Goal: Communication & Community: Answer question/provide support

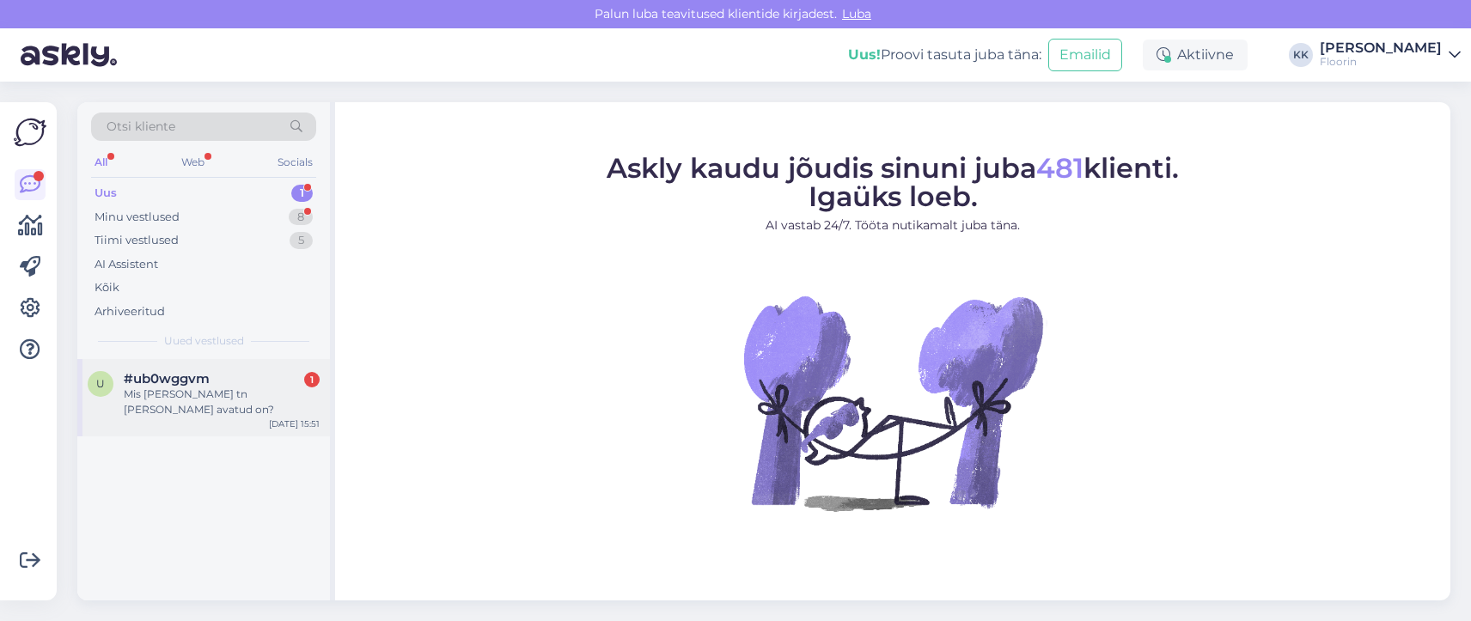
click at [153, 387] on div "Mis kl Kalda tn ladu avatud on?" at bounding box center [222, 402] width 196 height 31
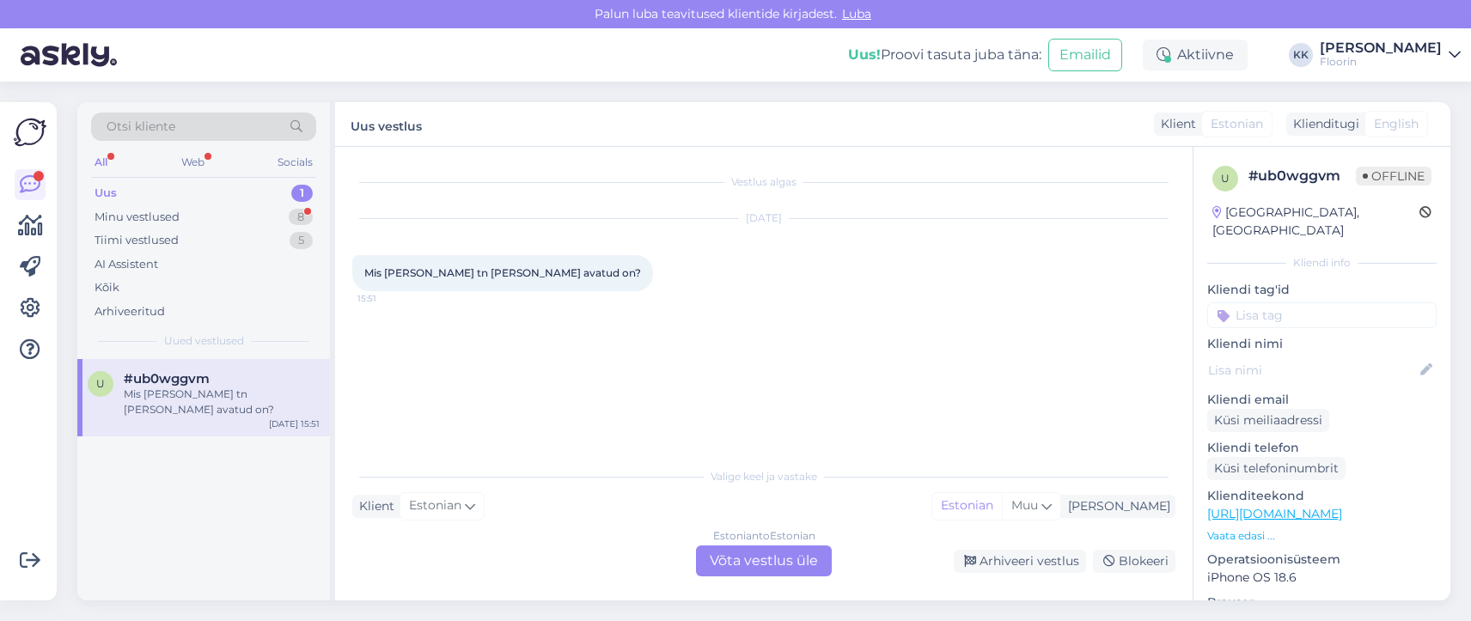
drag, startPoint x: 755, startPoint y: 559, endPoint x: 721, endPoint y: 560, distance: 34.4
click at [753, 559] on div "Estonian to Estonian Võta vestlus üle" at bounding box center [764, 561] width 136 height 31
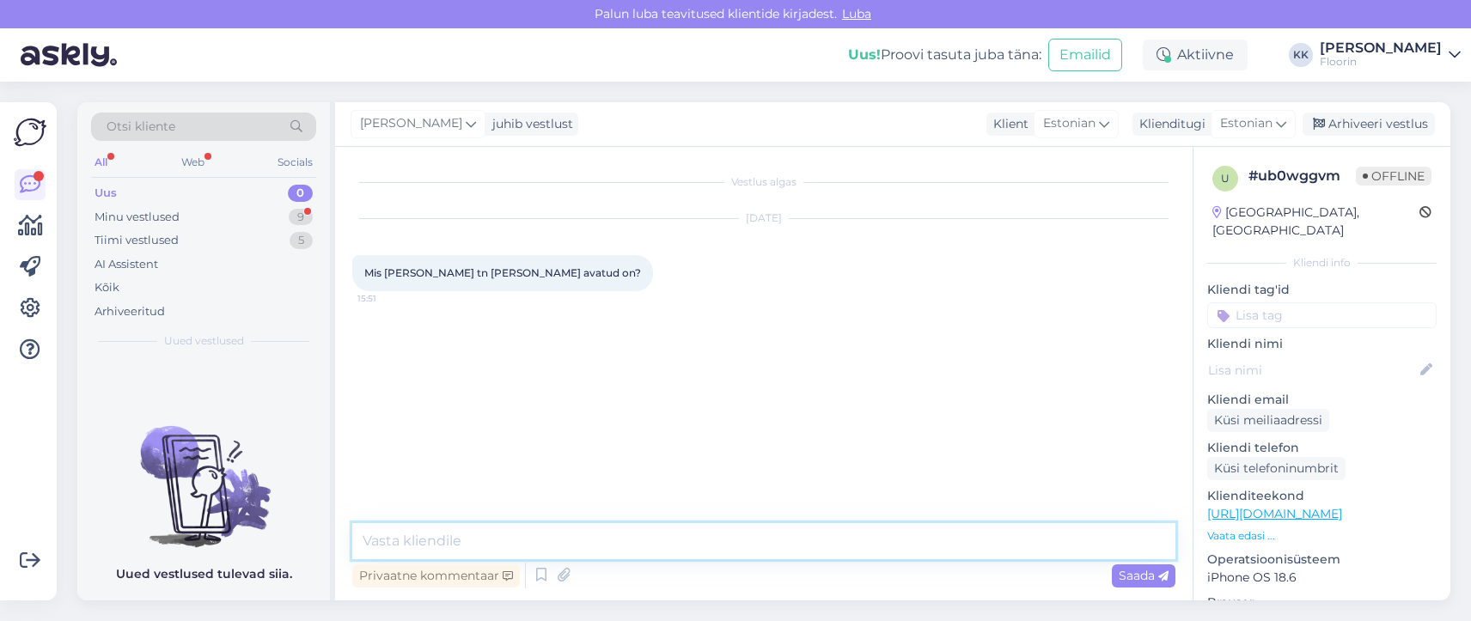
click at [426, 537] on textarea at bounding box center [763, 541] width 823 height 36
type textarea "Tere, Floorini Kalda ladu on avatud E-R 9-17"
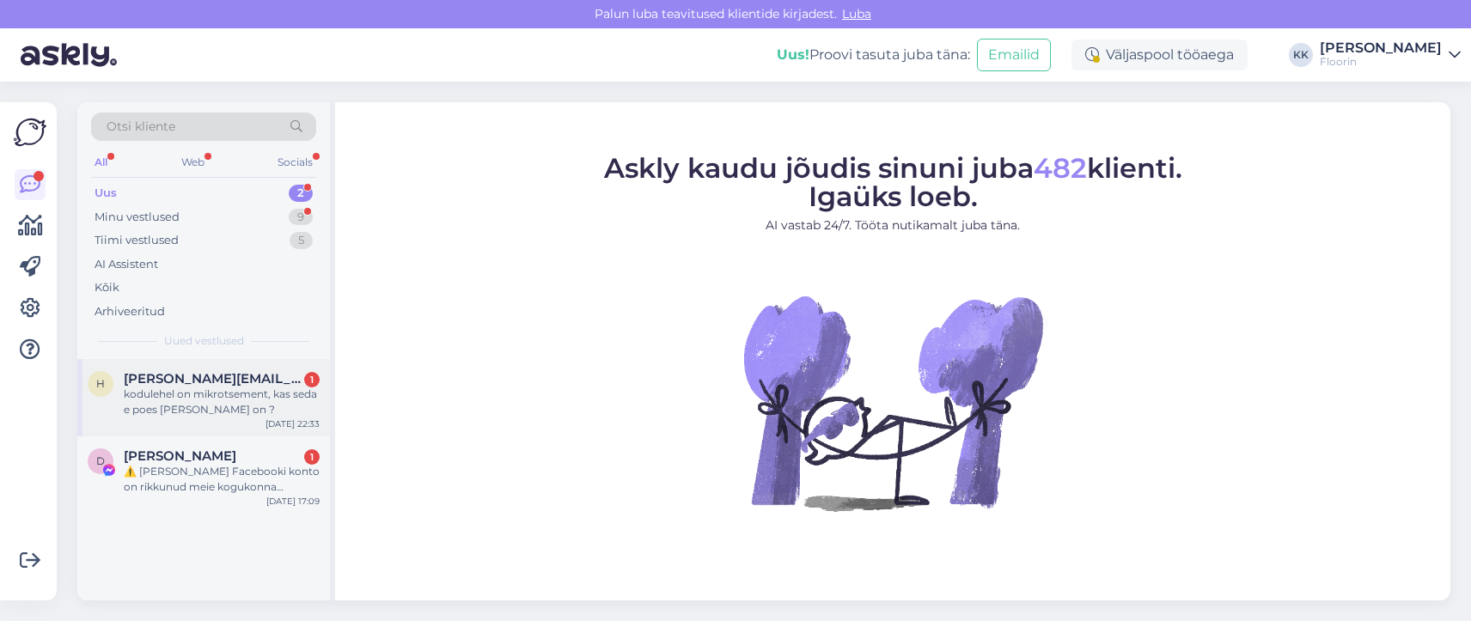
click at [218, 387] on div "kodulehel on mikrotsement, kas seda e poes ka saada on ?" at bounding box center [222, 402] width 196 height 31
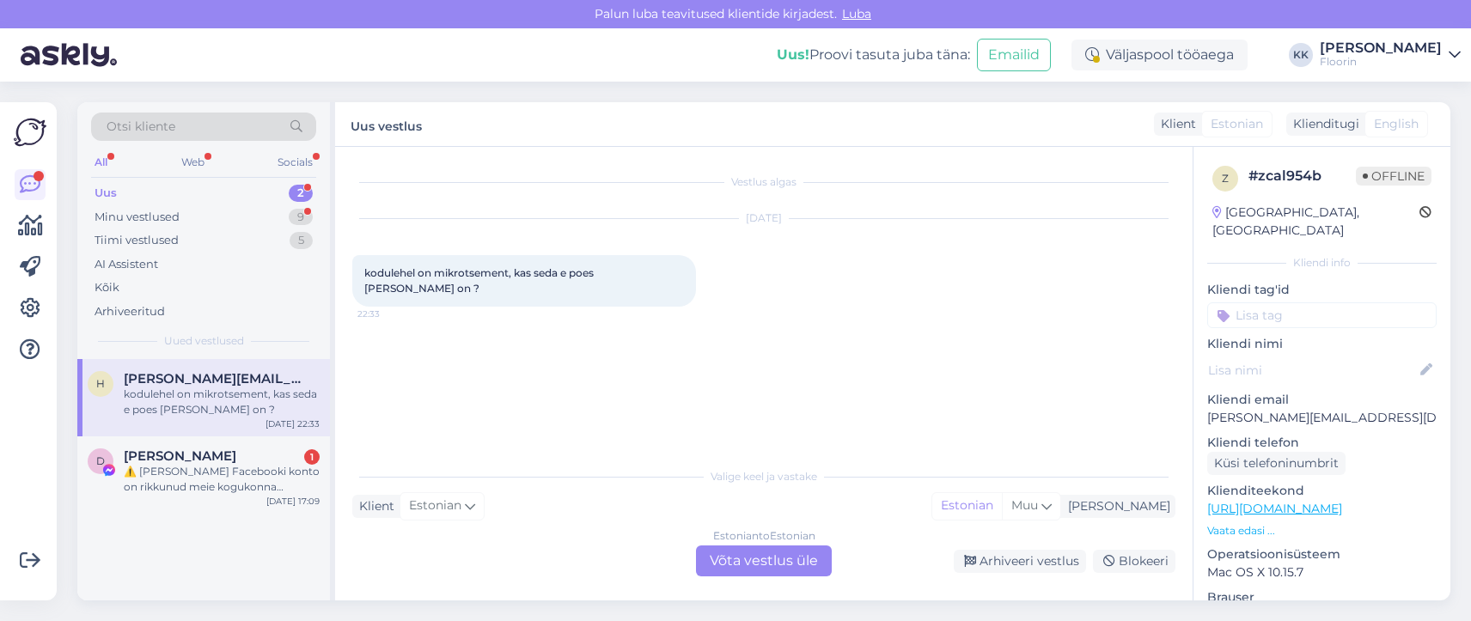
click at [742, 562] on div "Estonian to Estonian Võta vestlus üle" at bounding box center [764, 561] width 136 height 31
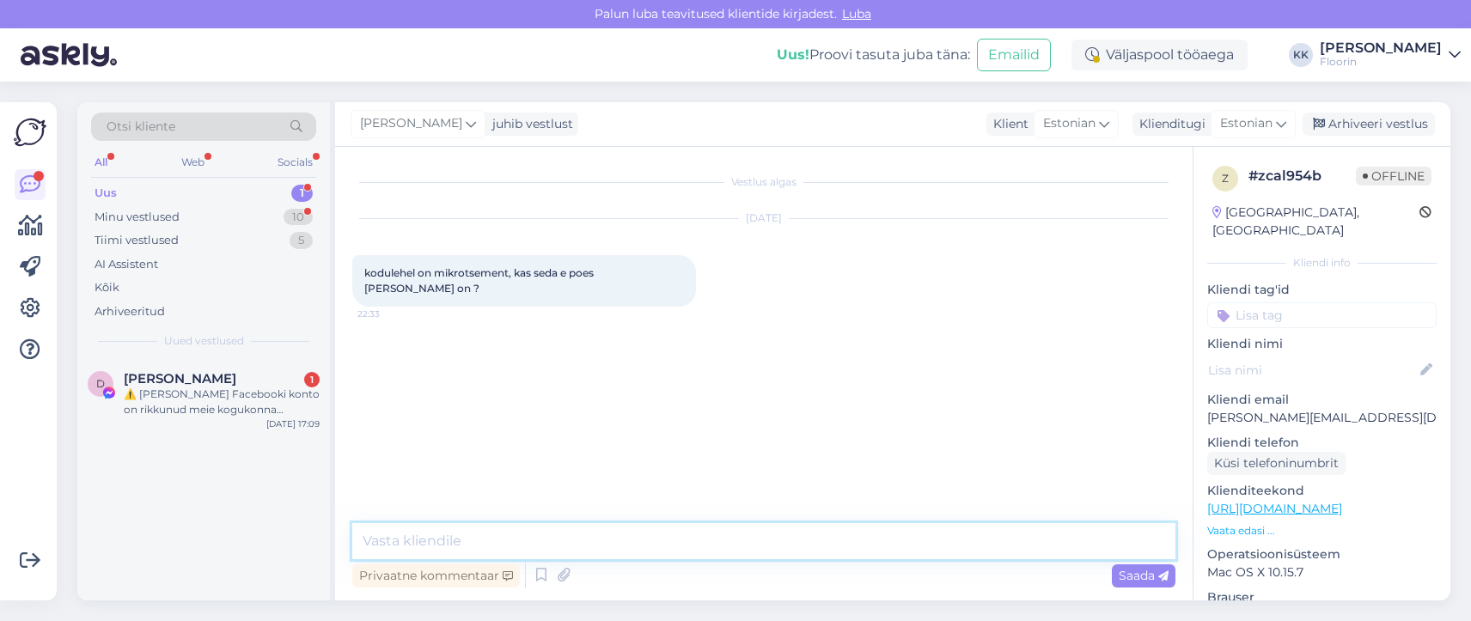
click at [410, 537] on textarea at bounding box center [763, 541] width 823 height 36
click at [665, 545] on textarea "Tere, kahjuks seda meil e-poes väljas ei ole" at bounding box center [763, 541] width 823 height 36
type textarea "Tere, kahjuks seda meil e-poes väljas ei ole."
click at [1117, 576] on div "Saada" at bounding box center [1144, 575] width 64 height 23
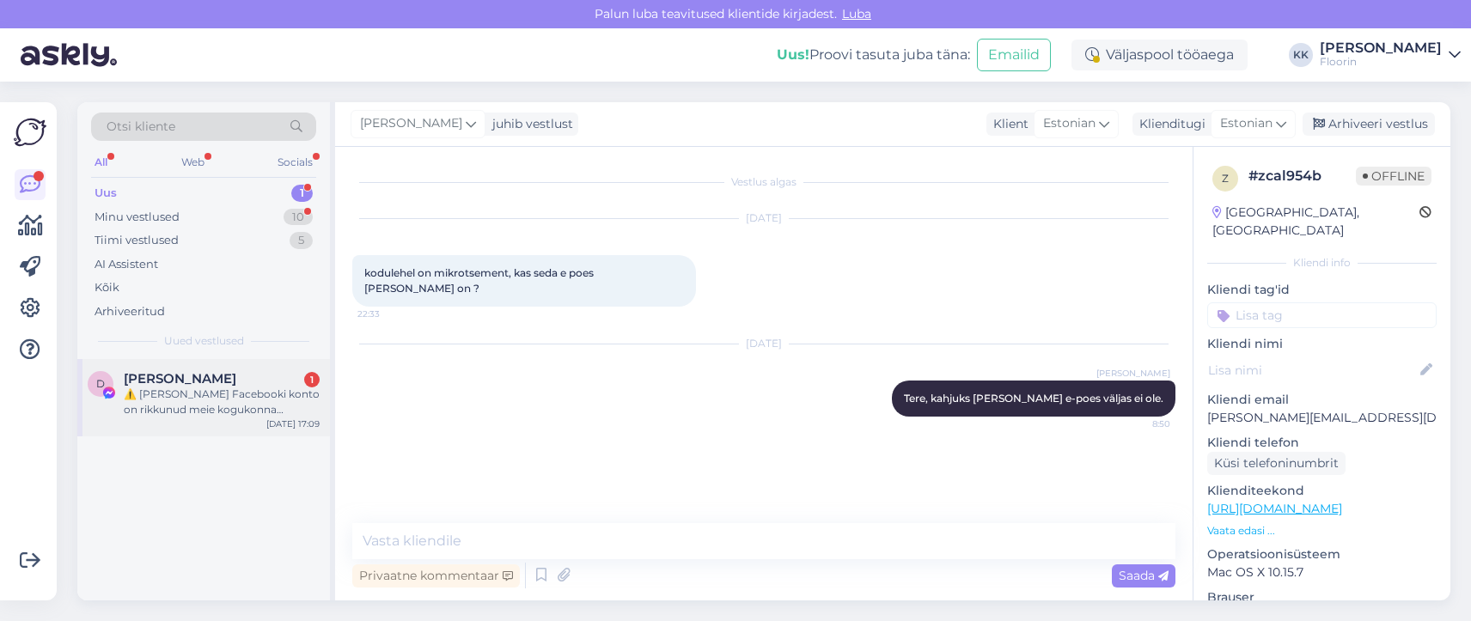
click at [160, 380] on span "Dältön Wëynï" at bounding box center [180, 378] width 113 height 15
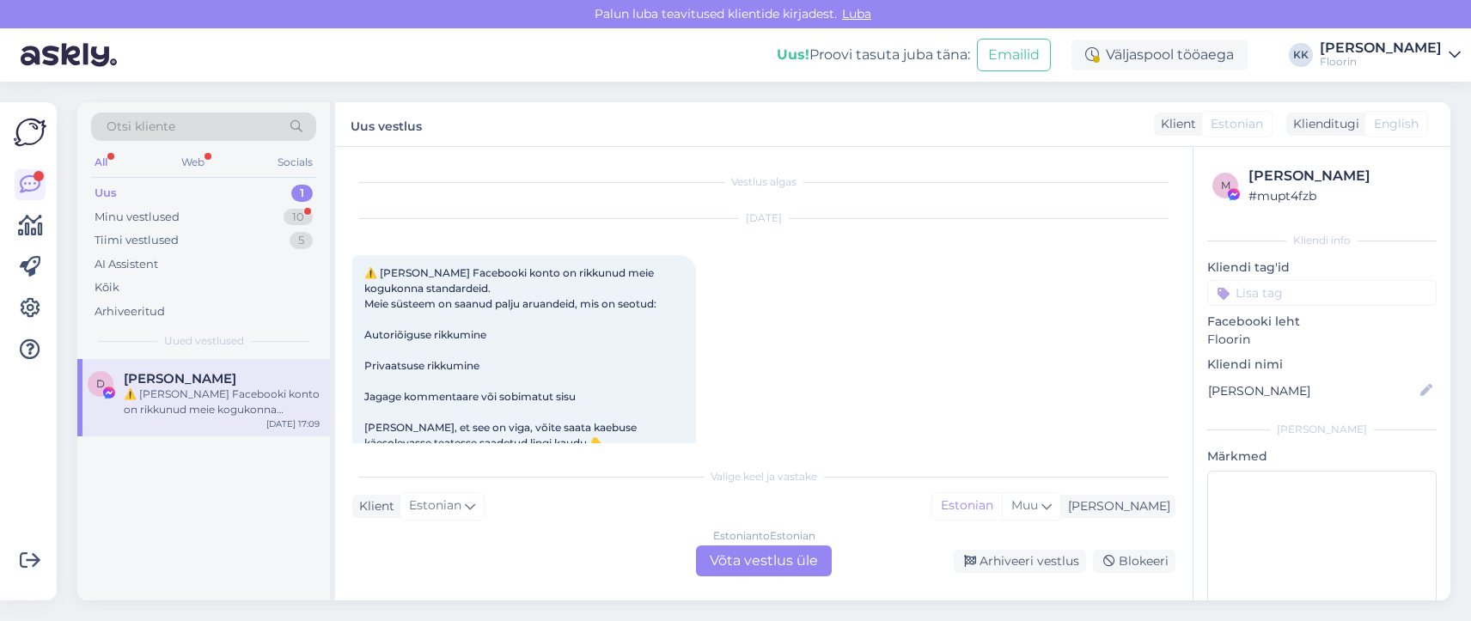
scroll to position [36, 0]
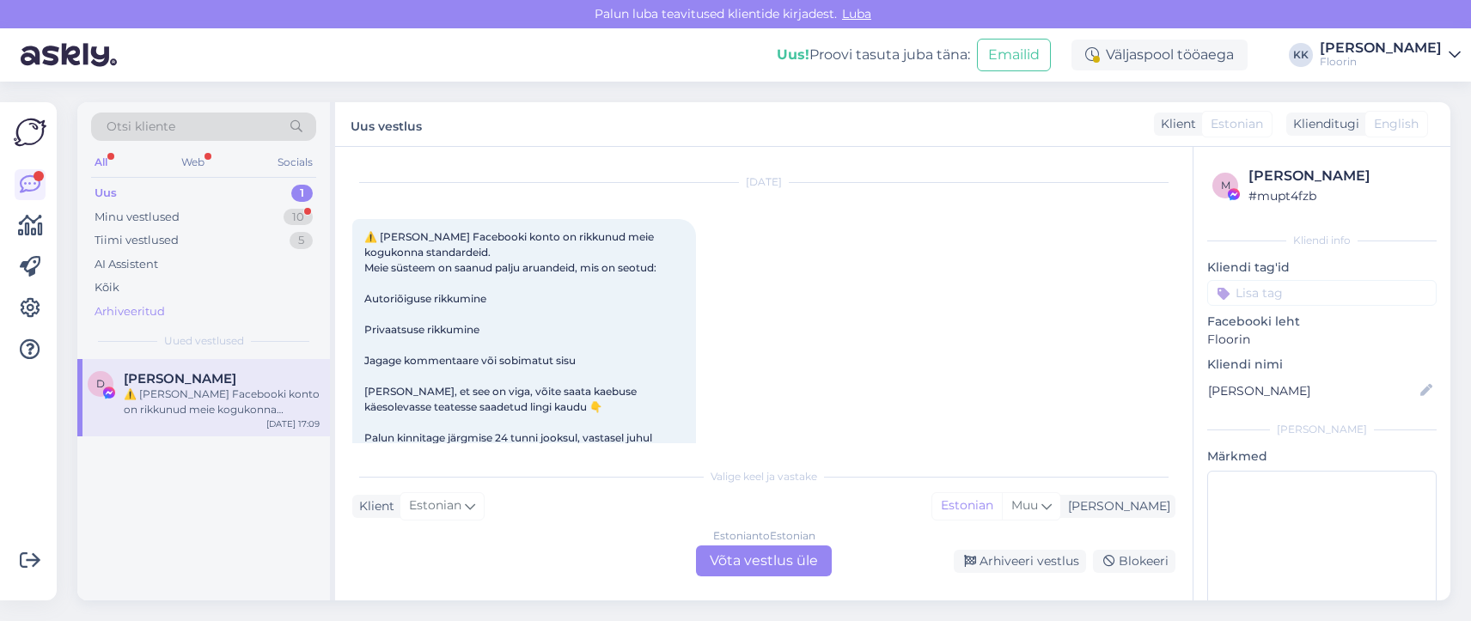
click at [314, 311] on div "Arhiveeritud" at bounding box center [203, 312] width 225 height 24
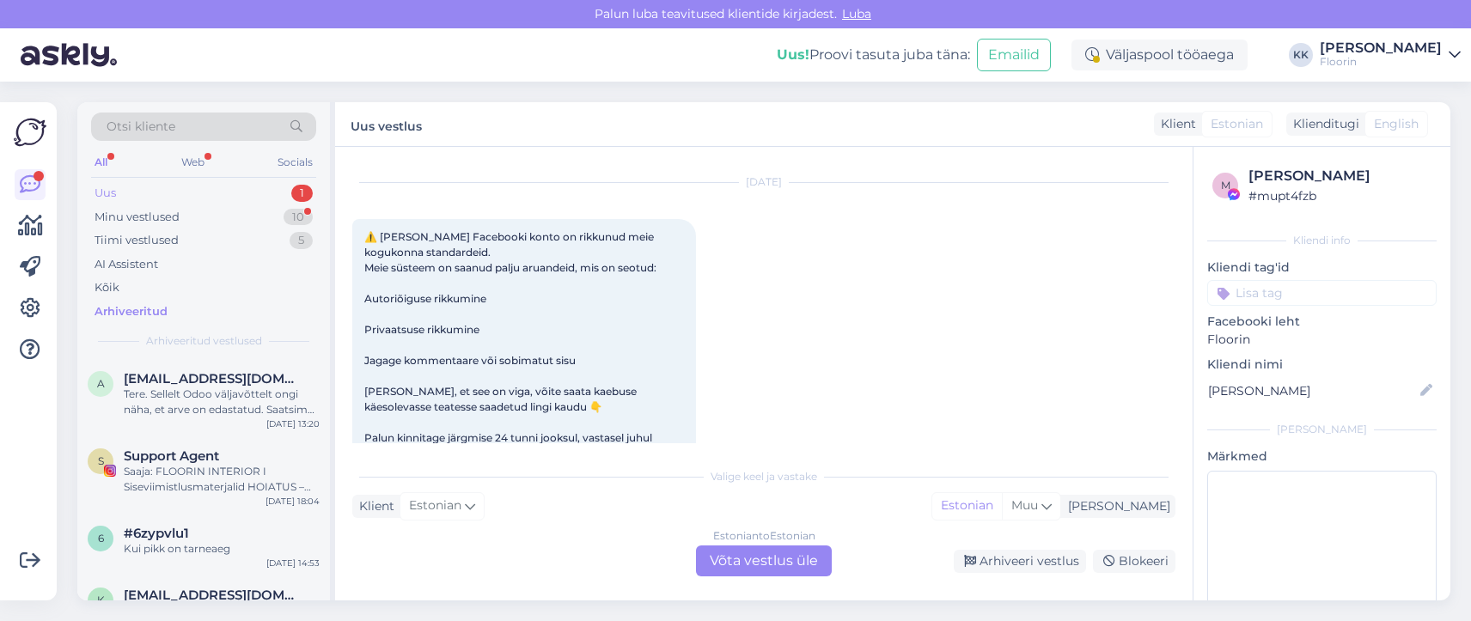
click at [100, 191] on div "Uus" at bounding box center [105, 193] width 21 height 17
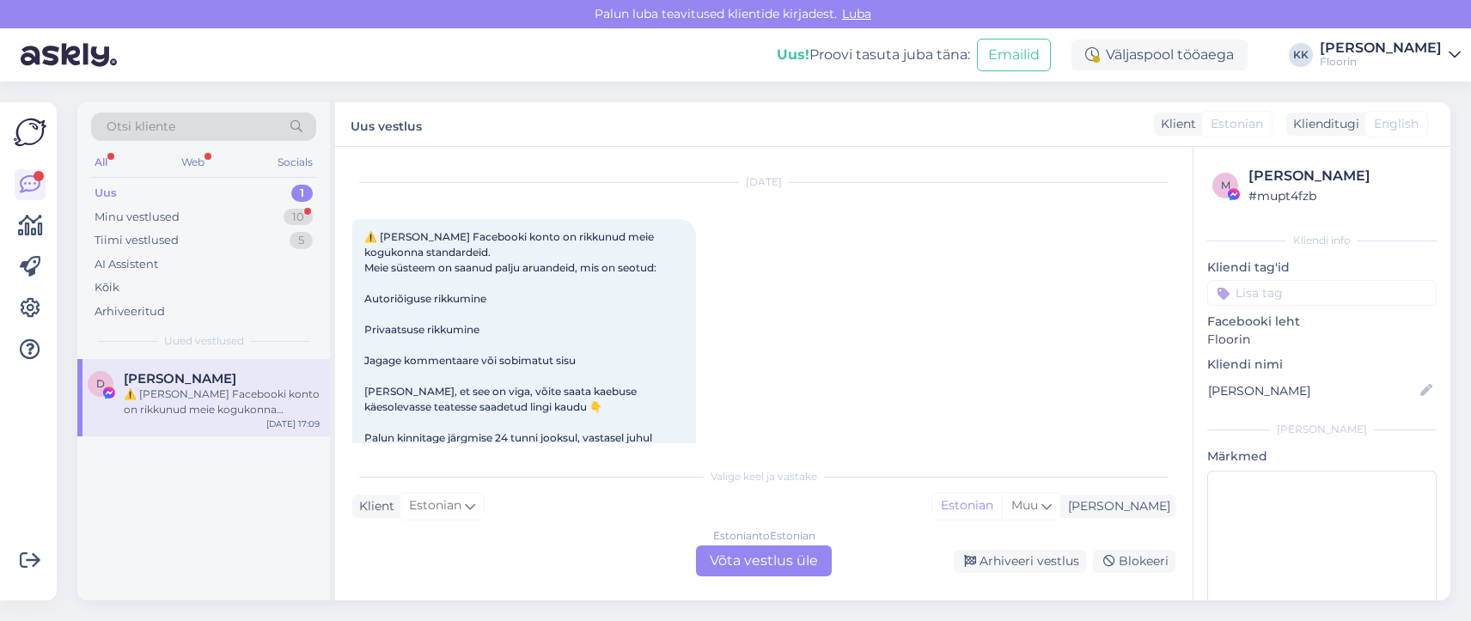
drag, startPoint x: 169, startPoint y: 378, endPoint x: 195, endPoint y: 558, distance: 182.2
click at [195, 558] on div "D Dältön Wëynï ⚠️ Teie Facebooki konto on rikkunud meie kogukonna standardeid. …" at bounding box center [203, 479] width 253 height 241
drag, startPoint x: 93, startPoint y: 387, endPoint x: 198, endPoint y: 558, distance: 200.5
click at [198, 558] on div "D Dältön Wëynï ⚠️ Teie Facebooki konto on rikkunud meie kogukonna standardeid. …" at bounding box center [203, 479] width 253 height 241
drag, startPoint x: 91, startPoint y: 387, endPoint x: 228, endPoint y: 477, distance: 163.2
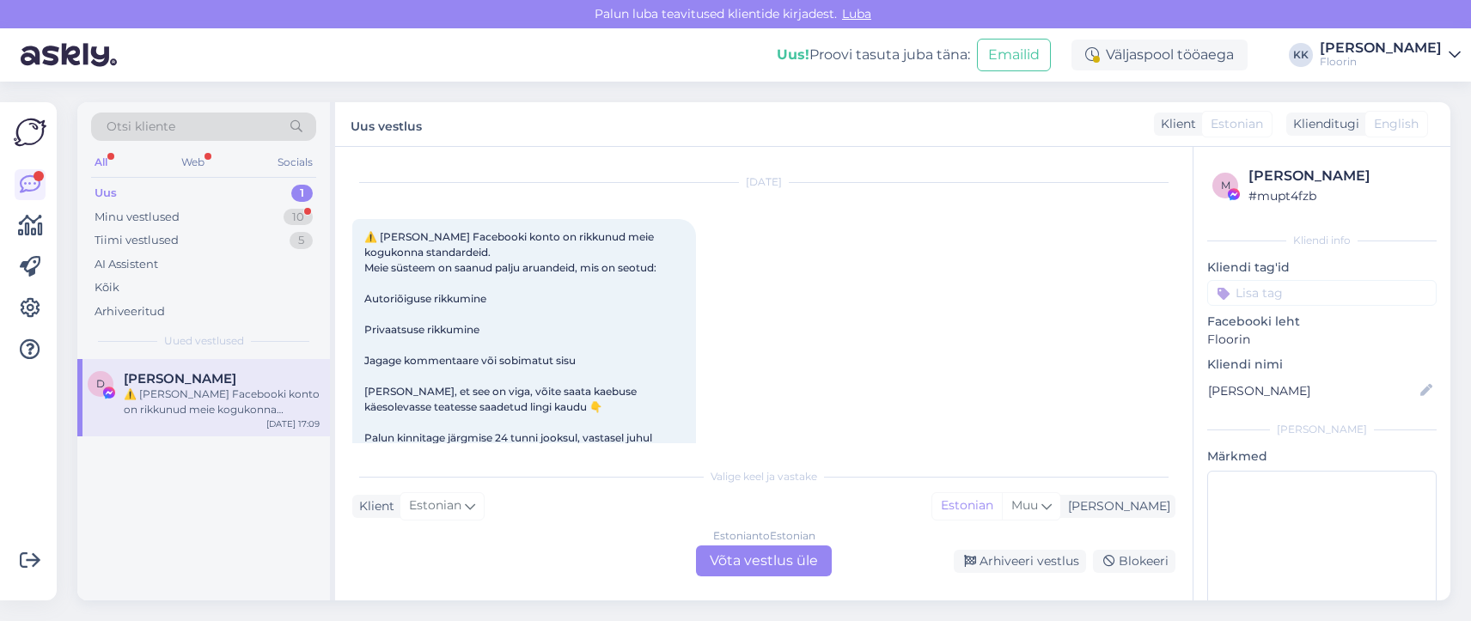
click at [228, 477] on div "D Dältön Wëynï ⚠️ Teie Facebooki konto on rikkunud meie kogukonna standardeid. …" at bounding box center [203, 479] width 253 height 241
click at [1122, 561] on div "Blokeeri" at bounding box center [1134, 561] width 82 height 23
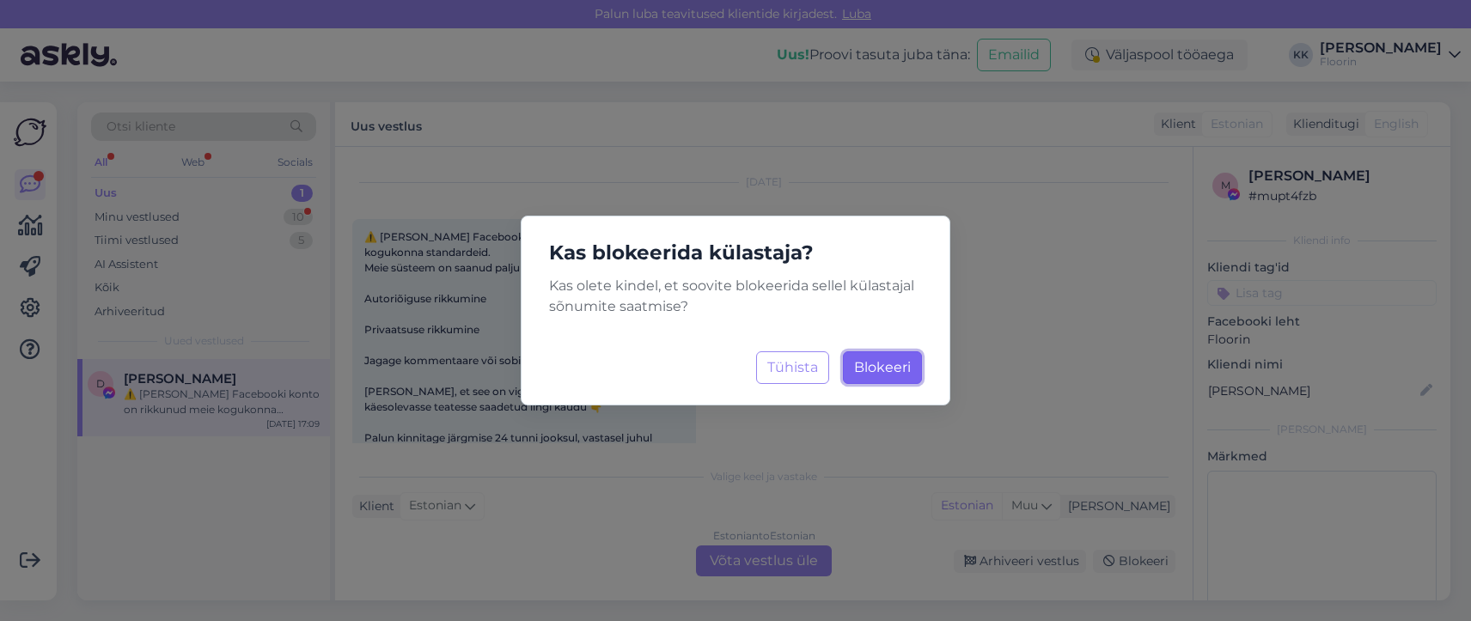
click at [878, 364] on span "Blokeeri" at bounding box center [882, 367] width 57 height 16
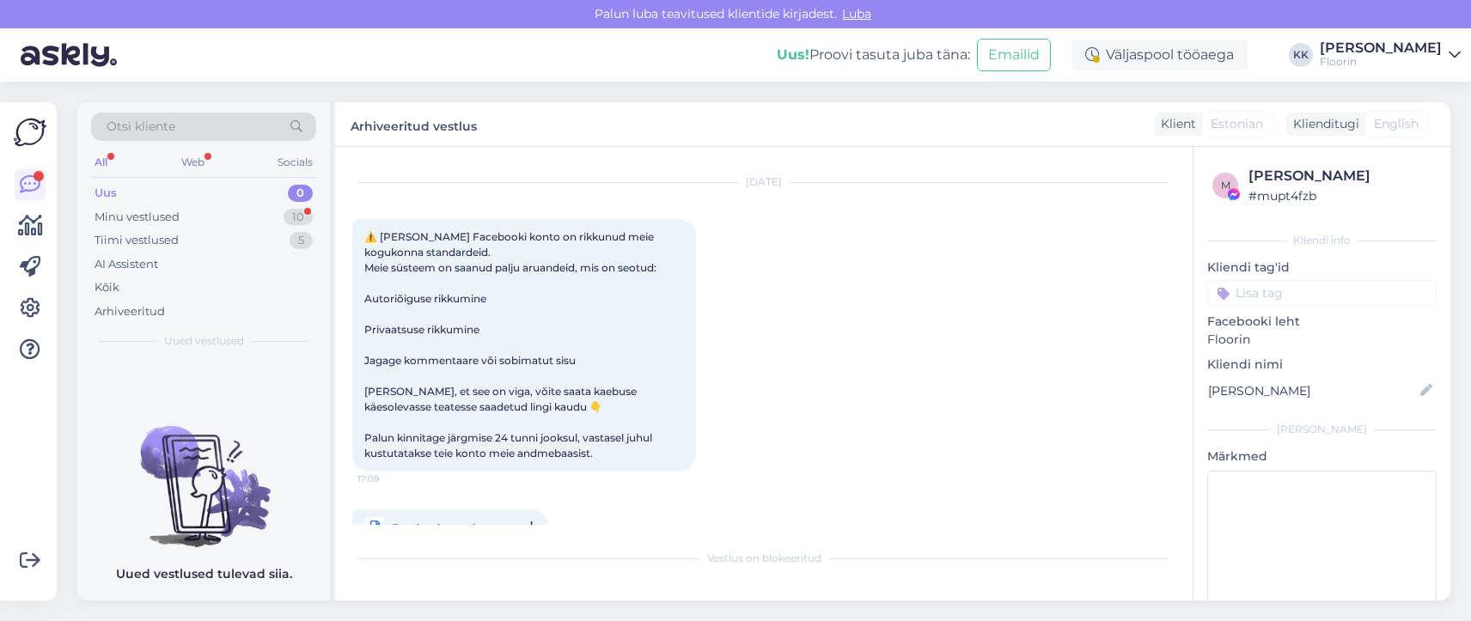
click at [118, 192] on div "Uus 0" at bounding box center [203, 193] width 225 height 24
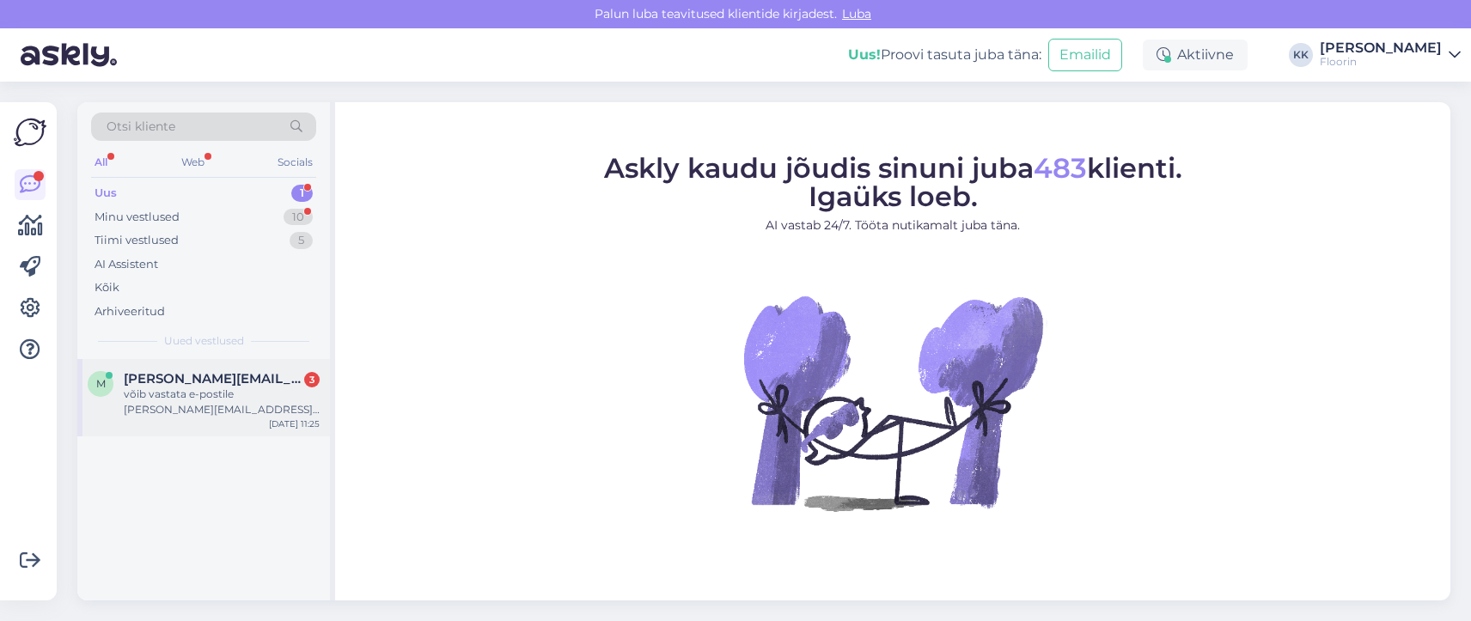
click at [185, 374] on span "mirje.reinujaan@gmail.com" at bounding box center [213, 378] width 179 height 15
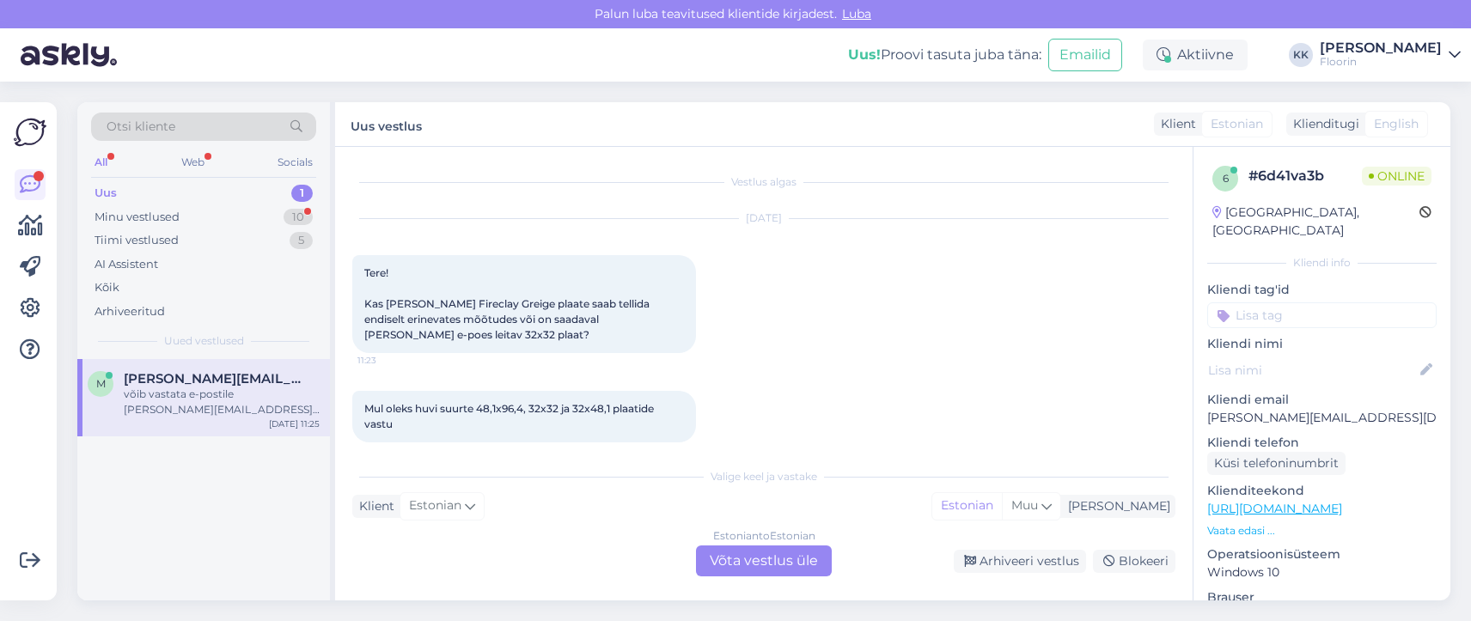
scroll to position [123, 0]
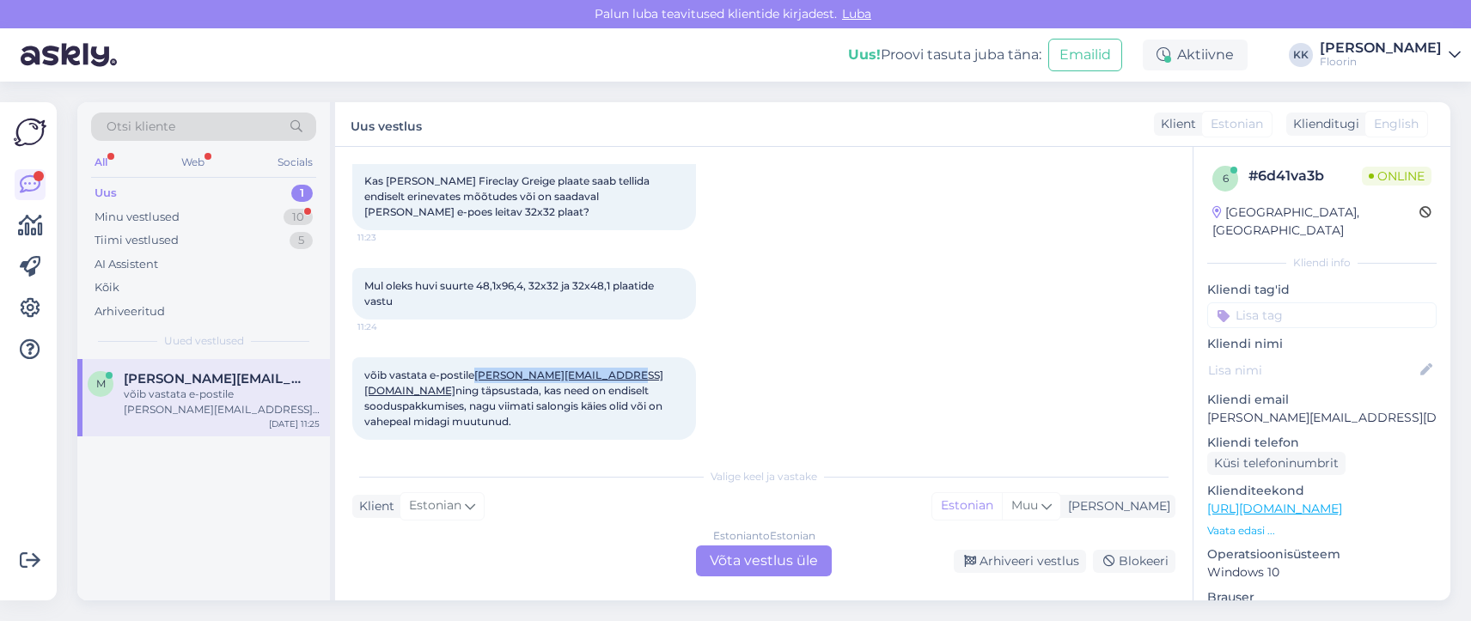
drag, startPoint x: 624, startPoint y: 373, endPoint x: 483, endPoint y: 377, distance: 141.0
click at [483, 377] on span "võib vastata e-postile mirje.reinujaan@gmail.com ning täpsustada, kas need on e…" at bounding box center [514, 398] width 301 height 59
copy link "mirje.reinujaan@gmail.com"
click at [747, 561] on div "Estonian to Estonian Võta vestlus üle" at bounding box center [764, 561] width 136 height 31
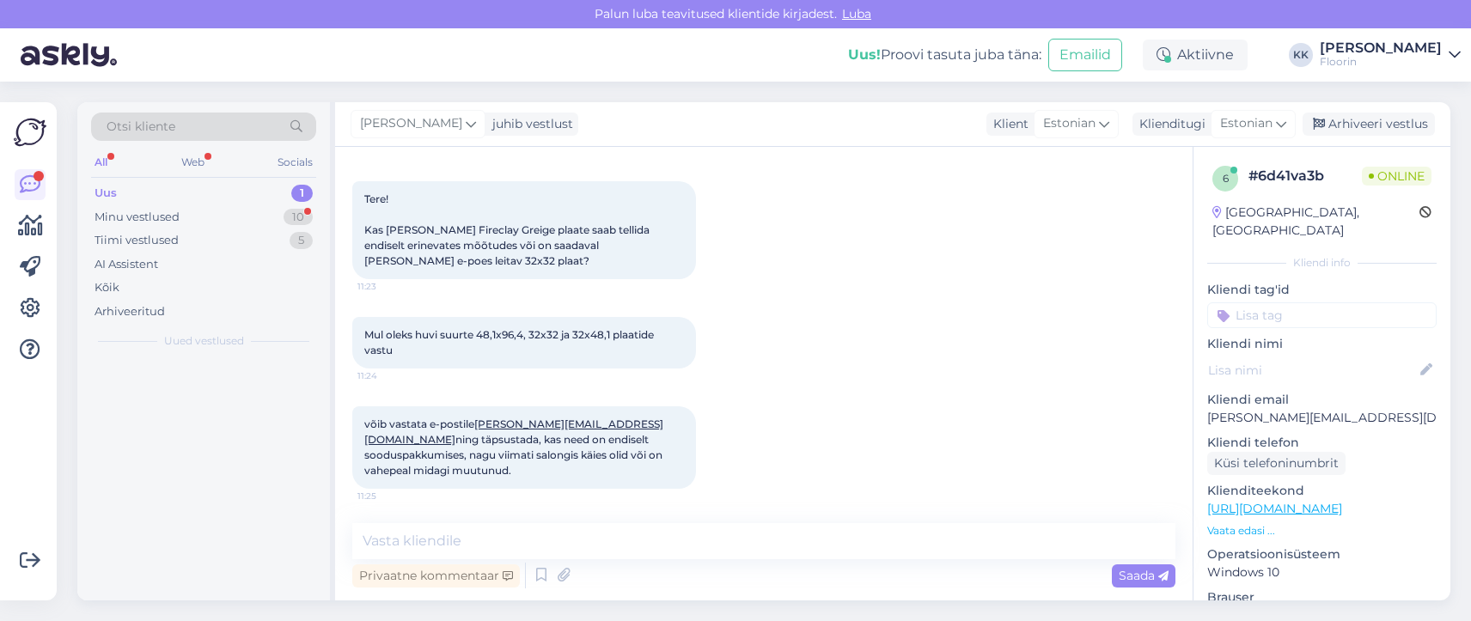
scroll to position [58, 0]
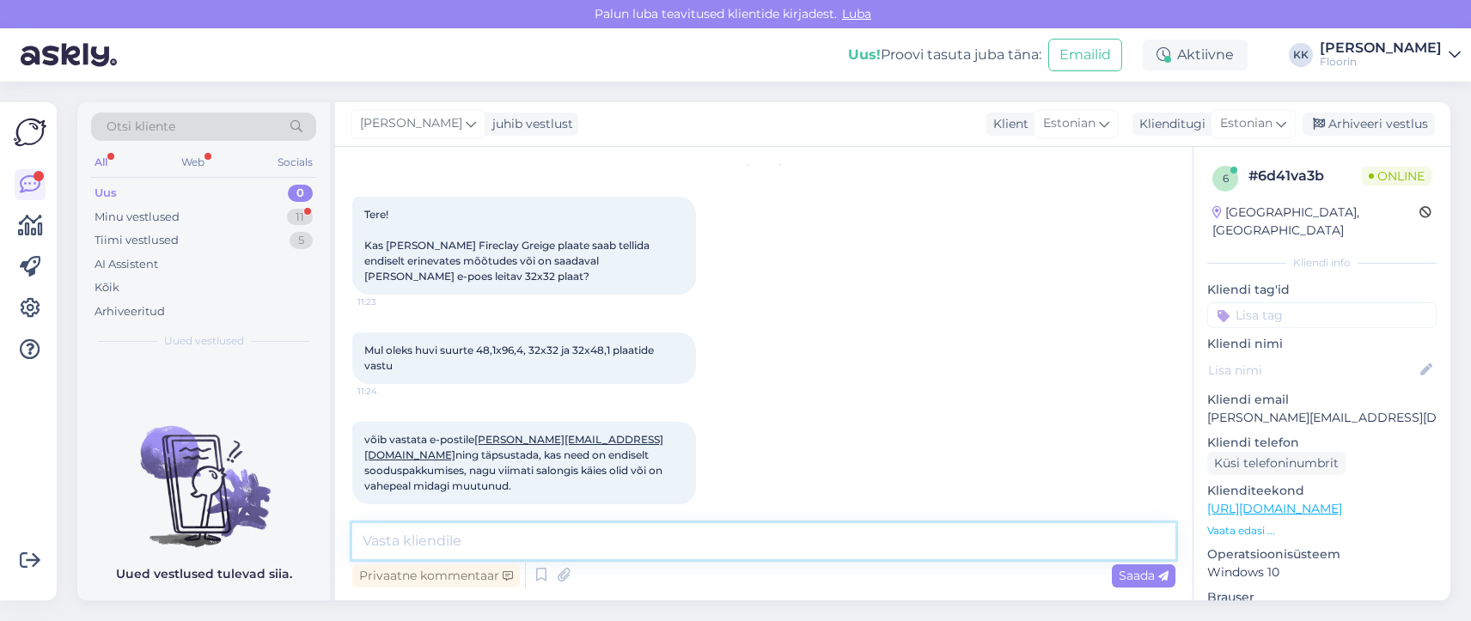
click at [393, 534] on textarea at bounding box center [763, 541] width 823 height 36
click at [397, 545] on textarea "Tere" at bounding box center [763, 541] width 823 height 36
click at [400, 541] on textarea "Tere, Soodushind kehtib kuni augusti lõpuni" at bounding box center [763, 541] width 823 height 36
click at [719, 544] on textarea "Tere, Hetkel soodushind kehtib kuni augusti lõpuni" at bounding box center [763, 541] width 823 height 36
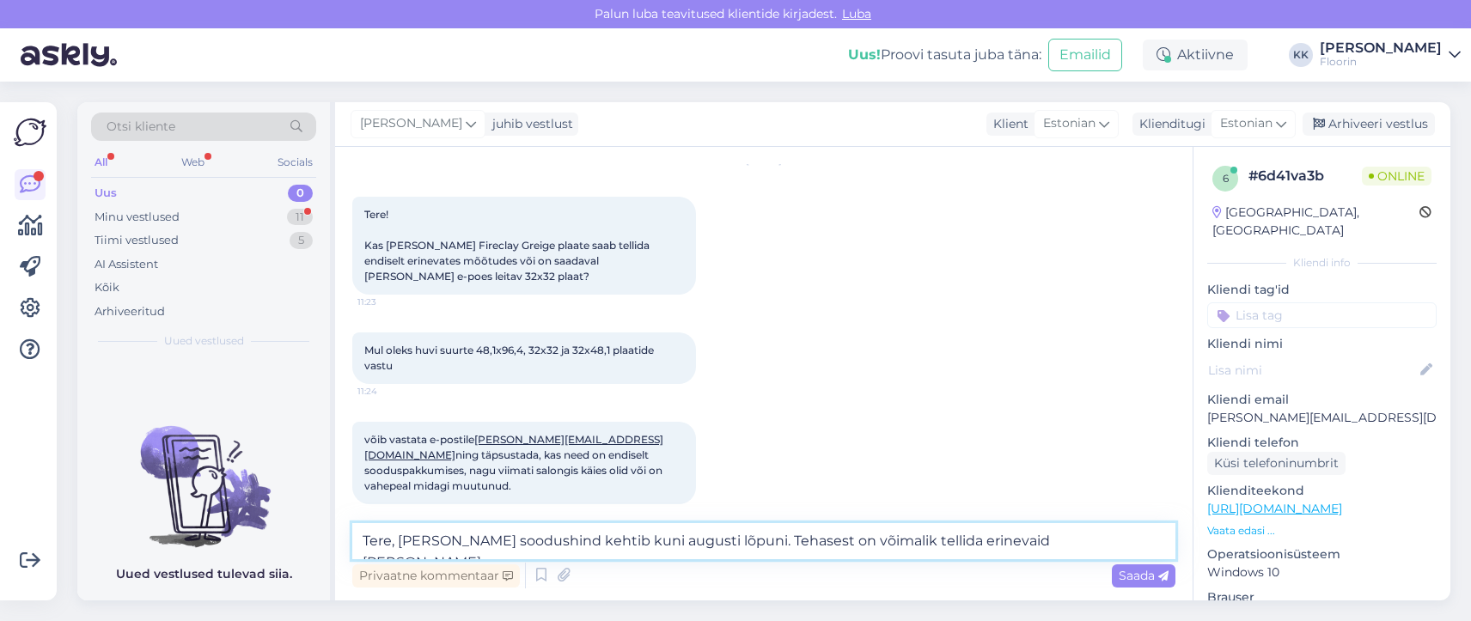
click at [1041, 541] on textarea "Tere, Hetkel soodushind kehtib kuni augusti lõpuni. Tehasest on võimalik tellid…" at bounding box center [763, 541] width 823 height 36
paste textarea "https://floorin.ee/et/koik-tooted/1108?view=product"
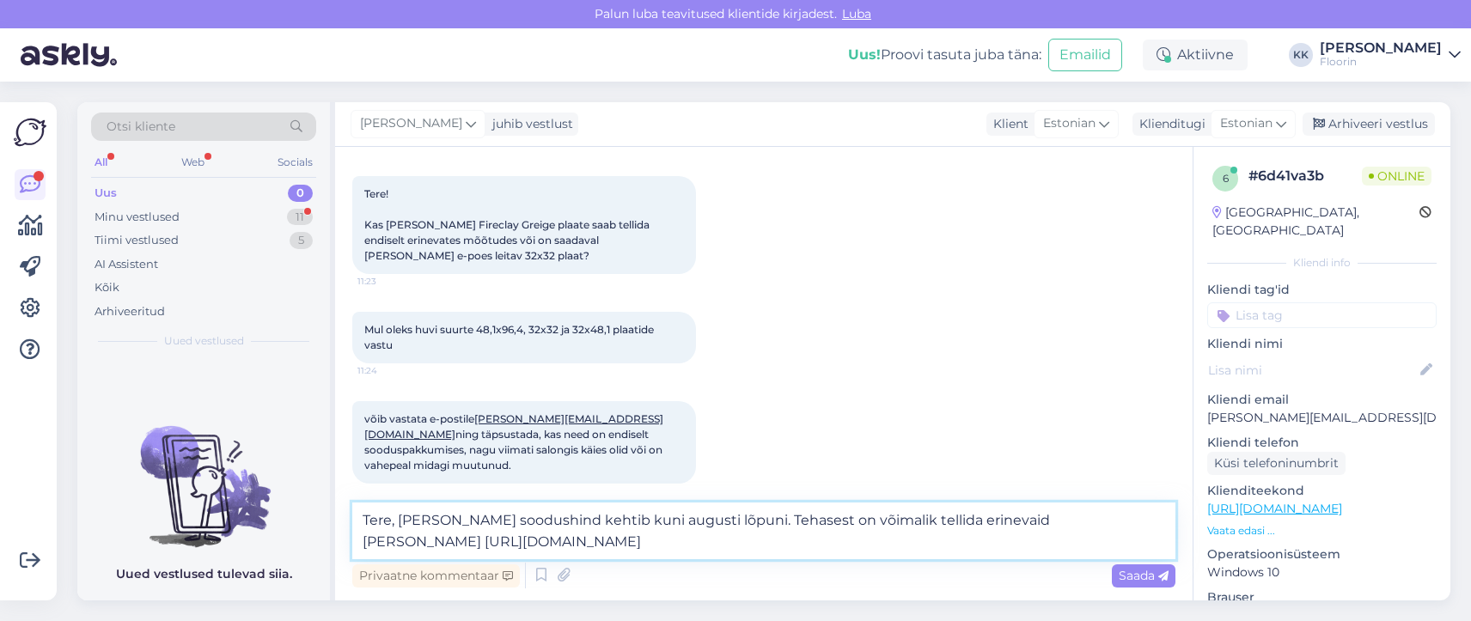
type textarea "Tere, Hetkel soodushind kehtib kuni augusti lõpuni. Tehasest on võimalik tellid…"
click at [625, 419] on span "võib vastata e-postile mirje.reinujaan@gmail.com ning täpsustada, kas need on e…" at bounding box center [514, 441] width 301 height 59
click at [497, 418] on link "mirje.reinujaan@gmail.com" at bounding box center [513, 426] width 299 height 28
drag, startPoint x: 363, startPoint y: 513, endPoint x: 865, endPoint y: 542, distance: 502.6
click at [865, 542] on textarea "Tere, Hetkel soodushind kehtib kuni augusti lõpuni. Tehasest on võimalik tellid…" at bounding box center [763, 531] width 823 height 57
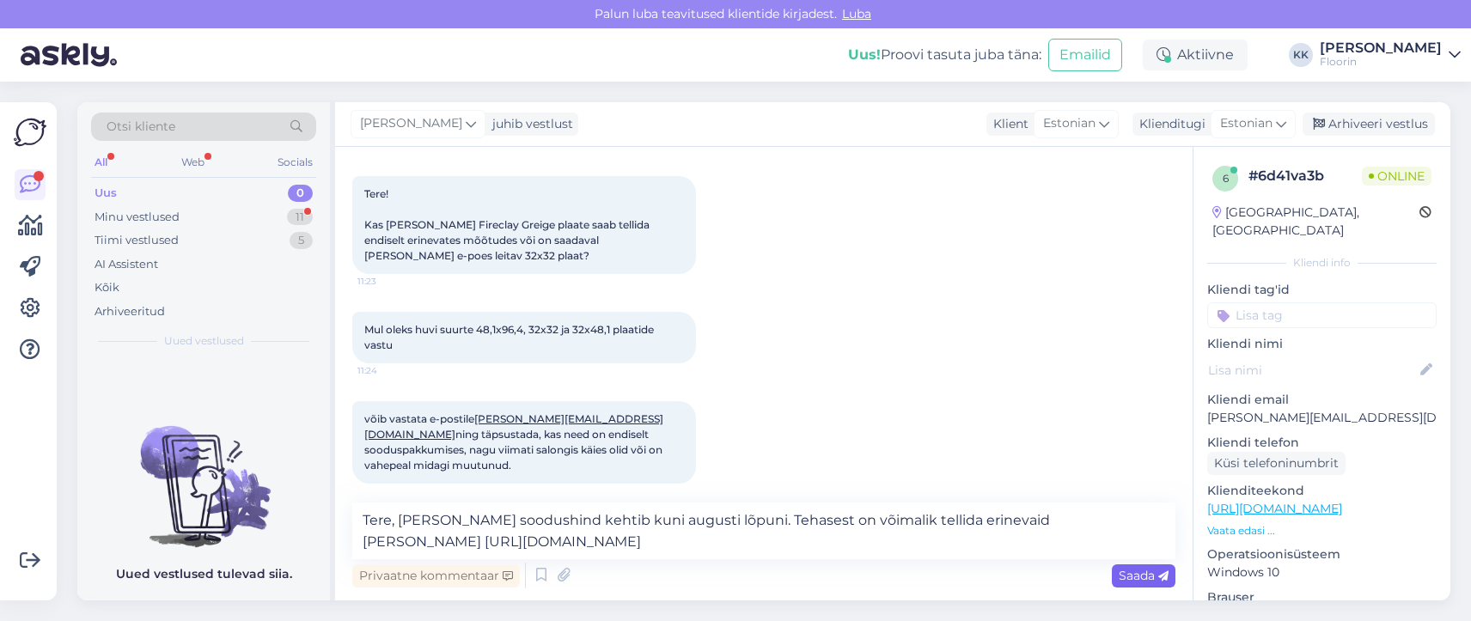
click at [1142, 578] on span "Saada" at bounding box center [1144, 575] width 50 height 15
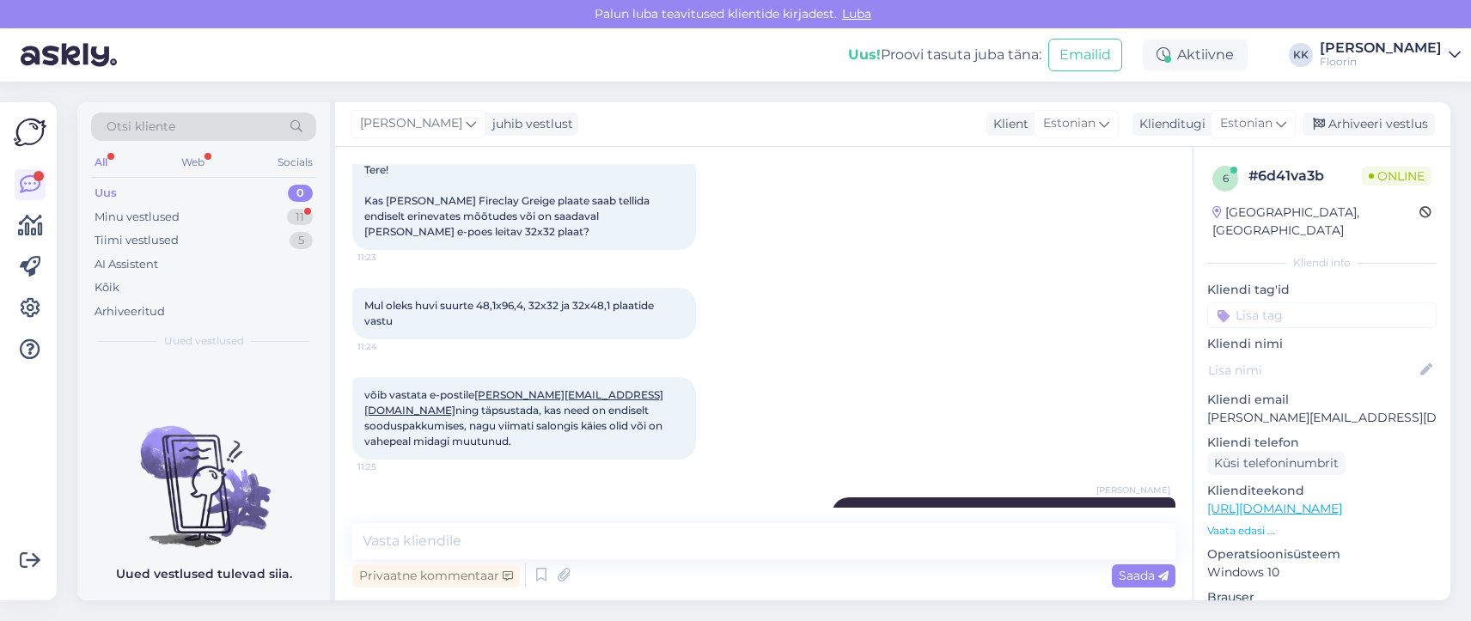
scroll to position [0, 0]
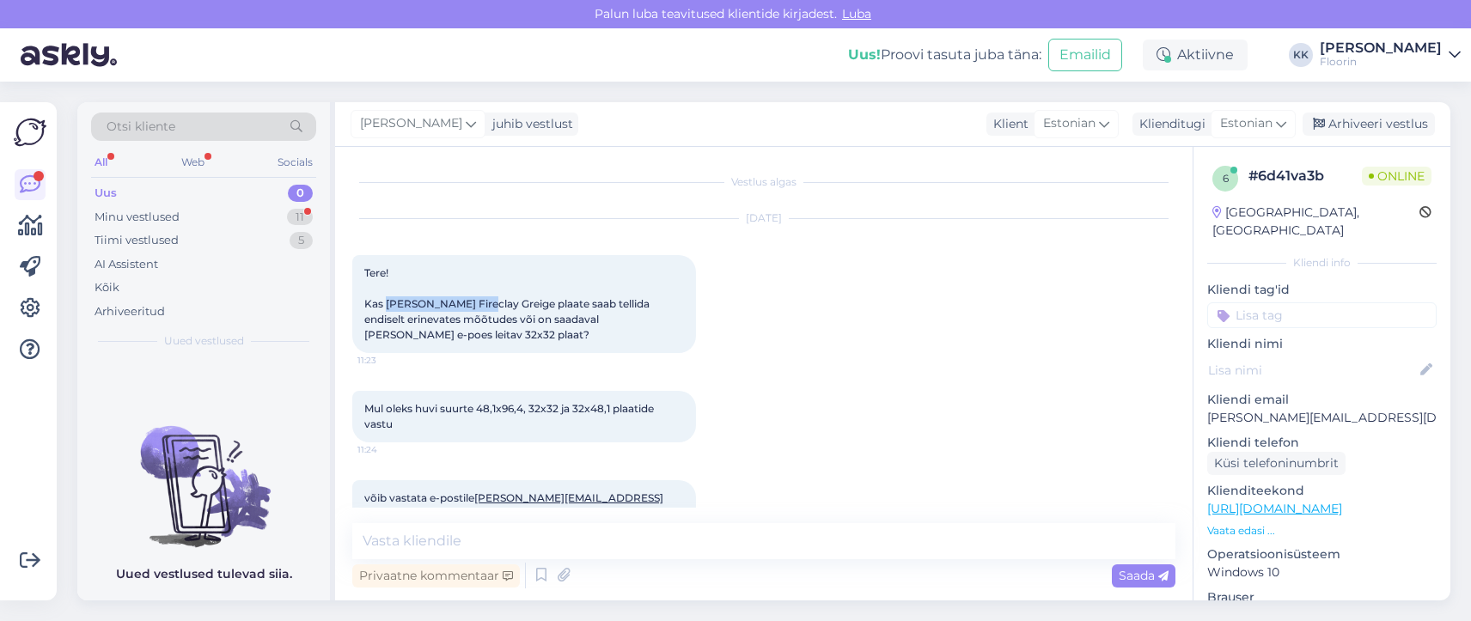
drag, startPoint x: 476, startPoint y: 304, endPoint x: 389, endPoint y: 302, distance: 86.8
click at [389, 302] on span "Tere! Kas Ricchetti Fireclay Greige plaate saab tellida endiselt erinevates mõõ…" at bounding box center [508, 303] width 288 height 75
copy span "Ricchetti Fireclay"
